Goal: Information Seeking & Learning: Check status

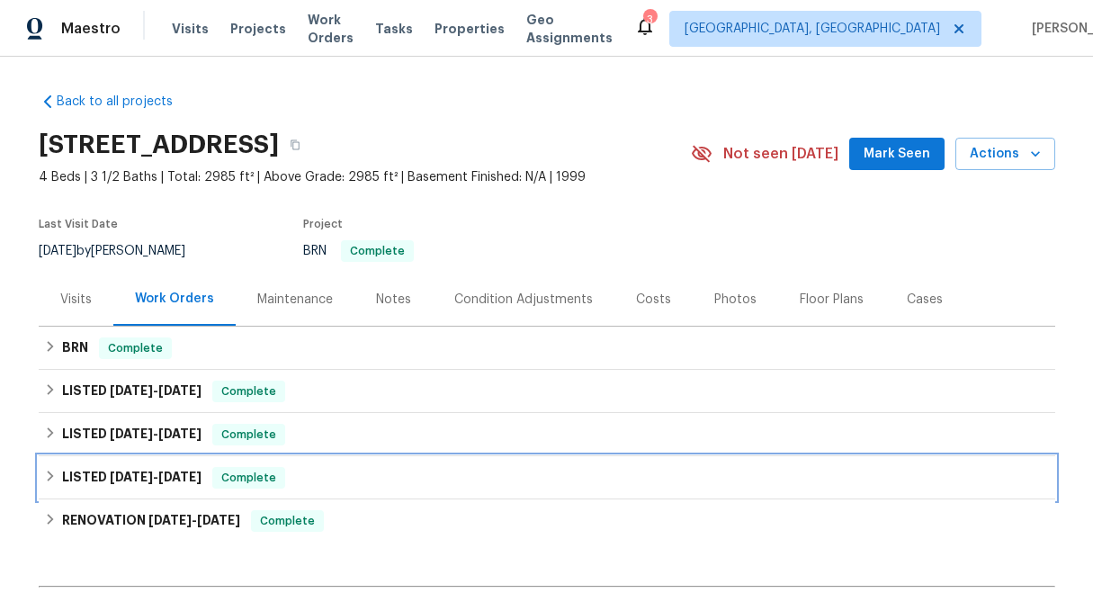
click at [46, 468] on div "LISTED [DATE] - [DATE] Complete" at bounding box center [547, 478] width 1006 height 22
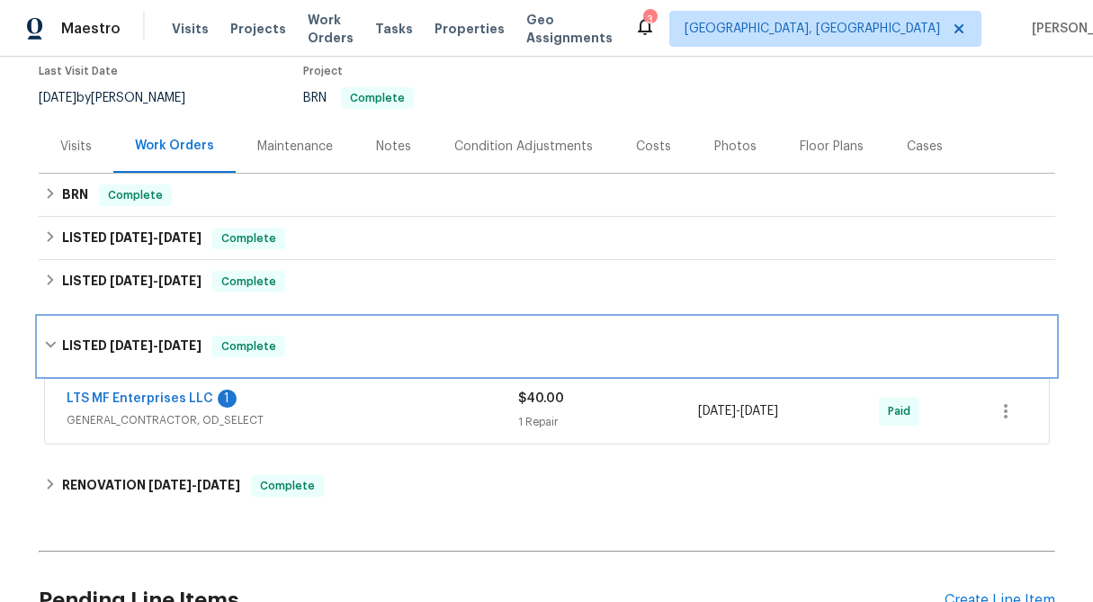
scroll to position [161, 0]
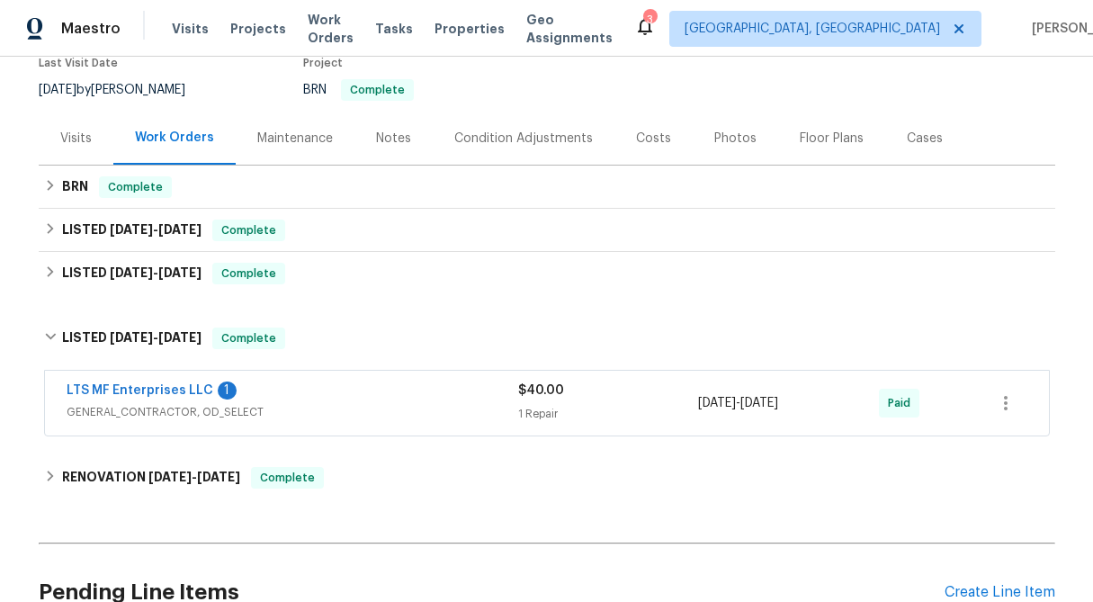
click at [524, 406] on div "1 Repair" at bounding box center [608, 414] width 181 height 18
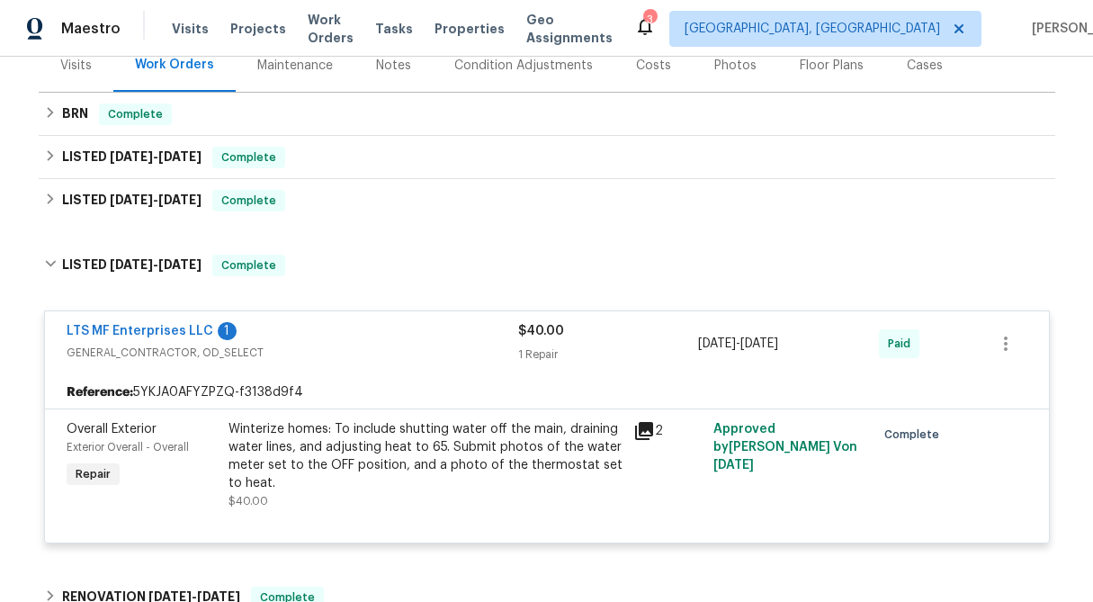
scroll to position [220, 0]
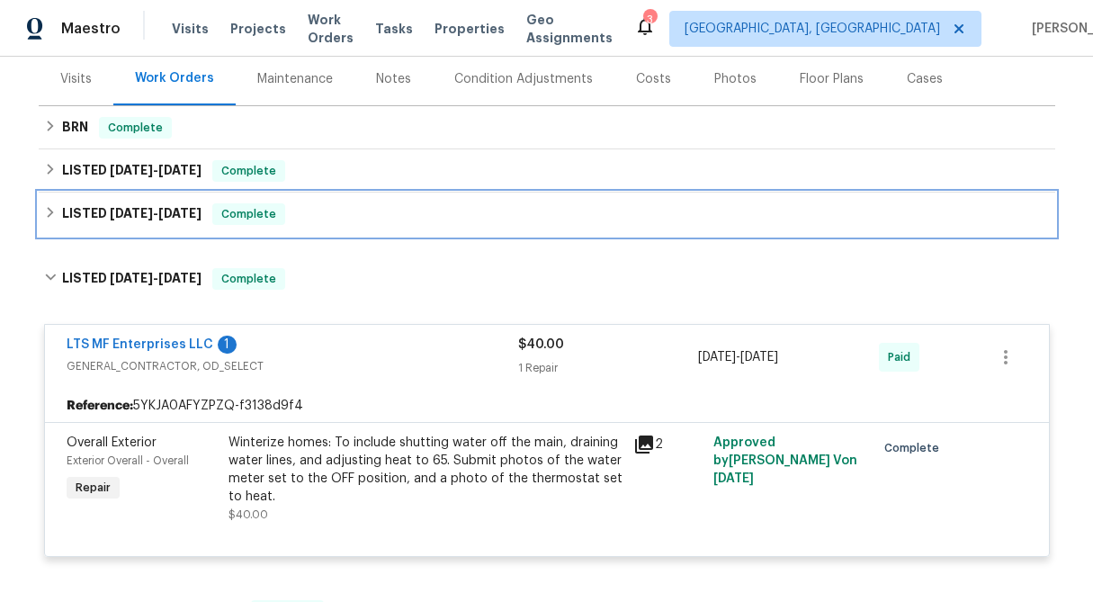
click at [44, 220] on div "LISTED [DATE] - [DATE] Complete" at bounding box center [547, 214] width 1006 height 22
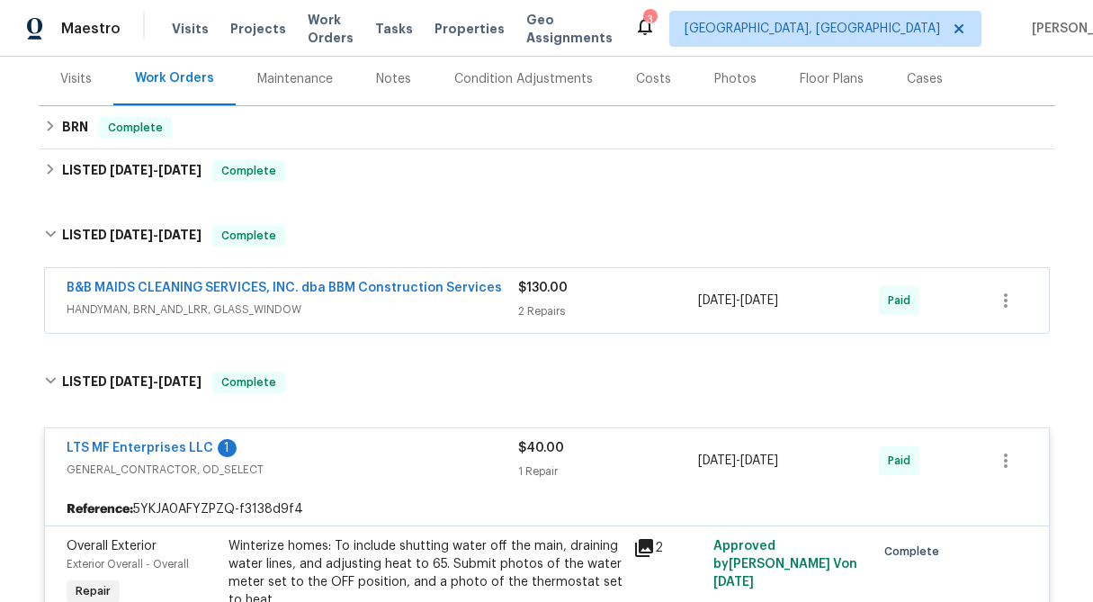
click at [551, 297] on div "$130.00 2 Repairs" at bounding box center [608, 300] width 181 height 43
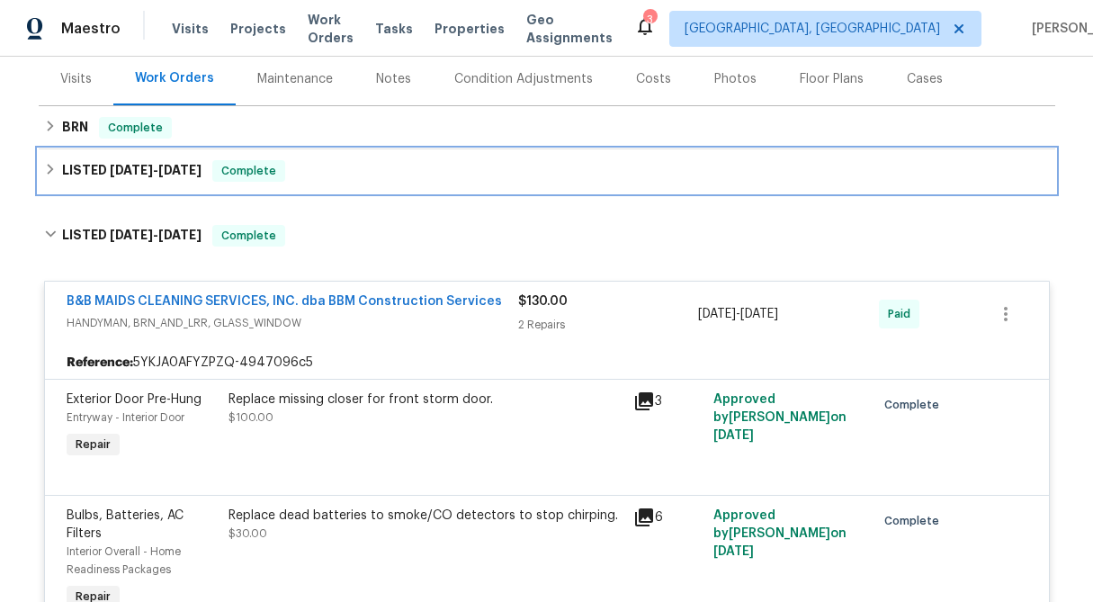
click at [44, 170] on icon at bounding box center [50, 169] width 13 height 13
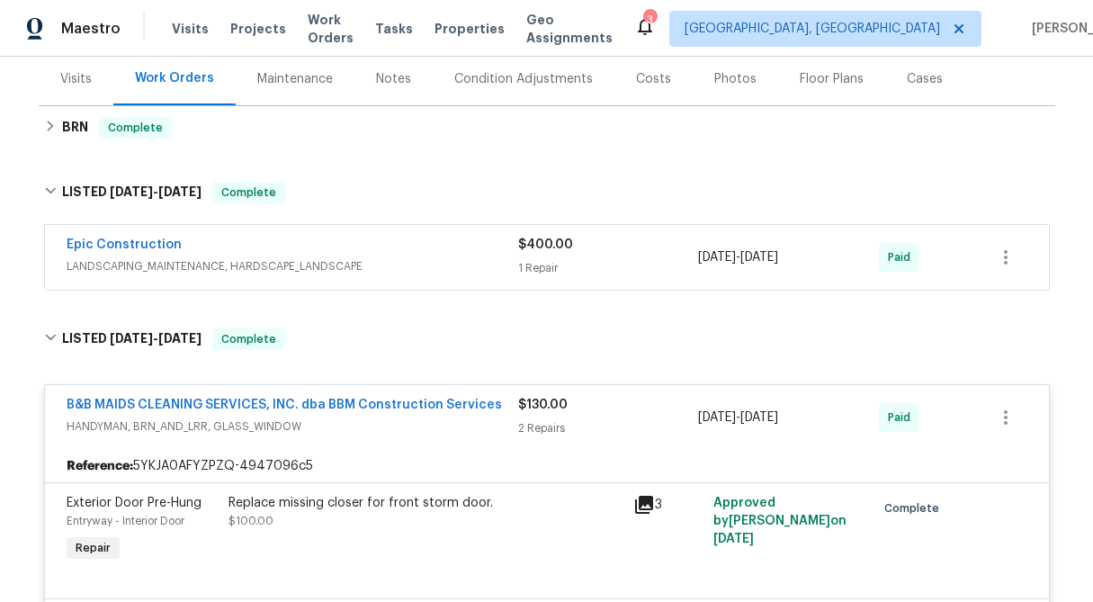
click at [589, 244] on div "$400.00" at bounding box center [608, 245] width 181 height 18
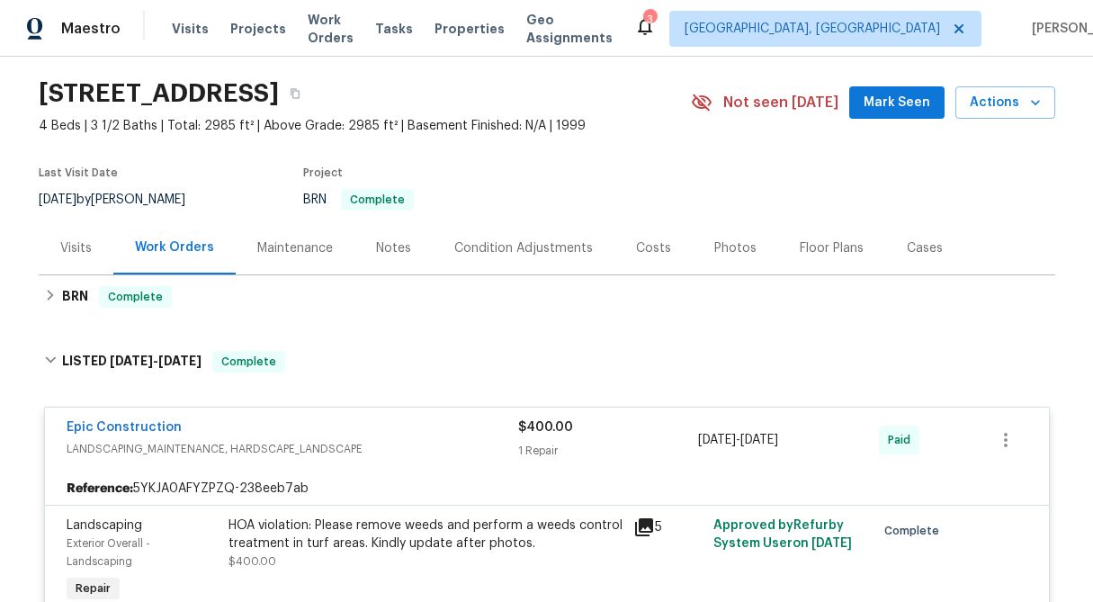
scroll to position [20, 0]
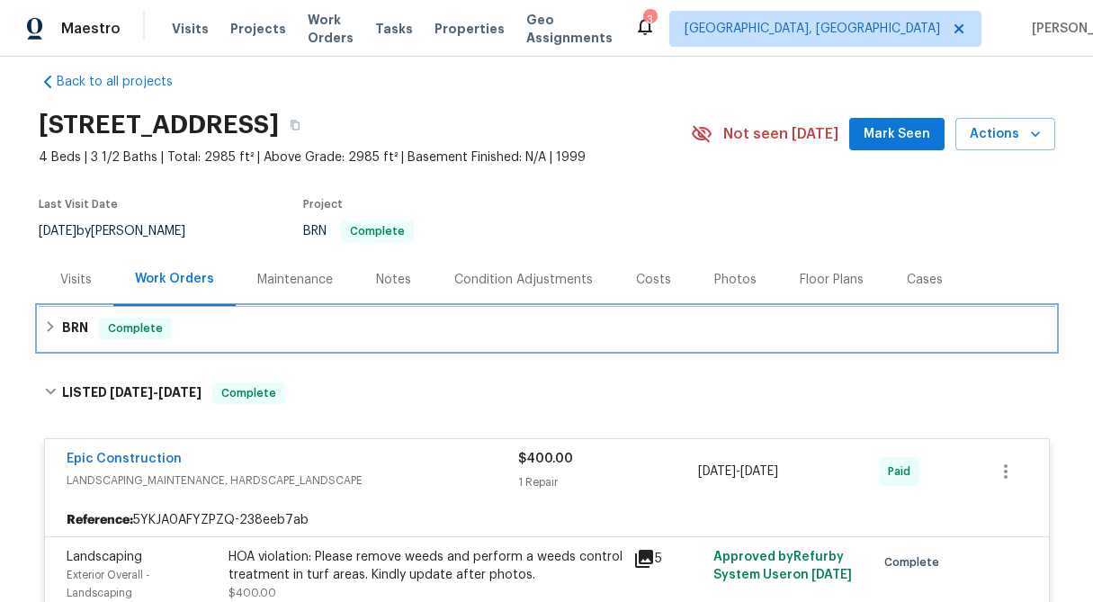
click at [41, 327] on div "BRN Complete" at bounding box center [547, 328] width 1017 height 43
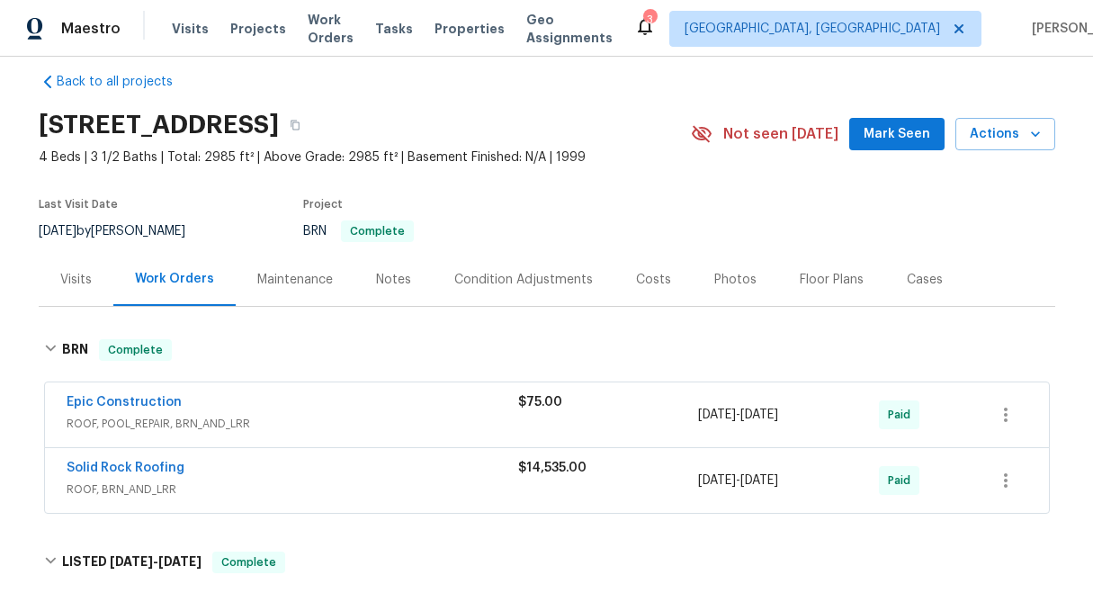
click at [103, 280] on div "Visits" at bounding box center [76, 279] width 75 height 53
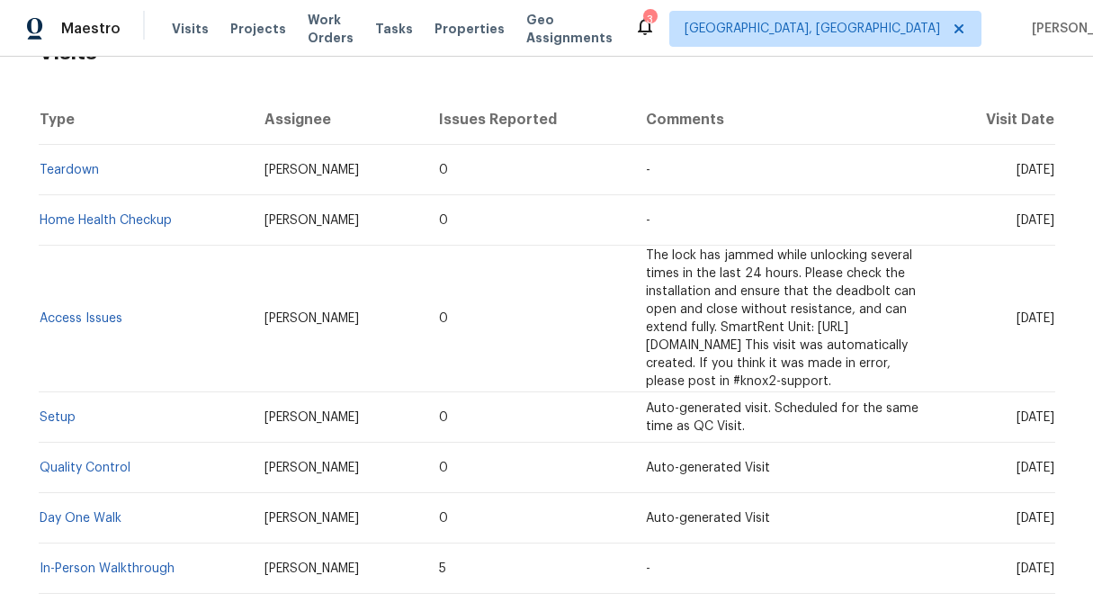
scroll to position [326, 0]
